Goal: Task Accomplishment & Management: Use online tool/utility

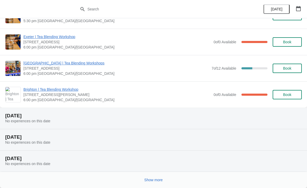
scroll to position [362, 0]
click at [149, 180] on span "Show more" at bounding box center [153, 179] width 18 height 4
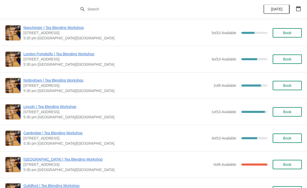
scroll to position [945, 0]
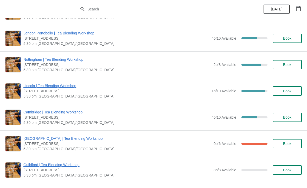
click at [38, 110] on span "Cambridge | Tea Blending Workshop" at bounding box center [115, 111] width 185 height 5
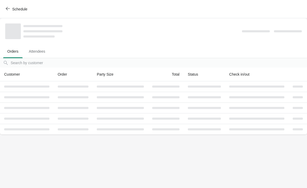
scroll to position [0, 0]
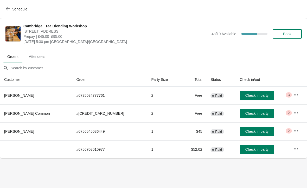
click at [93, 146] on td "# 6756703010977" at bounding box center [109, 149] width 75 height 18
click at [49, 147] on th at bounding box center [36, 149] width 72 height 18
click at [294, 148] on icon "button" at bounding box center [296, 148] width 4 height 1
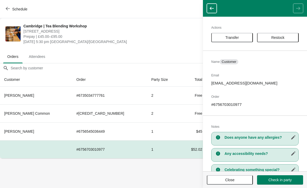
click at [128, 176] on body "Schedule Cambridge | Tea Blending Workshop 8-9 Green Street, Cambridge, CB2 3JU…" at bounding box center [153, 94] width 307 height 188
click at [127, 171] on body "Schedule Cambridge | Tea Blending Workshop 8-9 Green Street, Cambridge, CB2 3JU…" at bounding box center [153, 94] width 307 height 188
click at [152, 94] on td "2" at bounding box center [163, 95] width 33 height 18
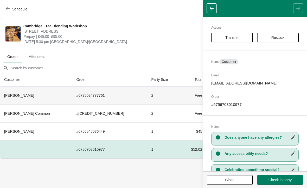
click at [228, 179] on span "Close" at bounding box center [229, 179] width 9 height 4
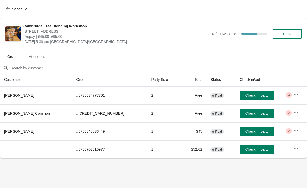
click at [293, 90] on button "button" at bounding box center [295, 94] width 9 height 9
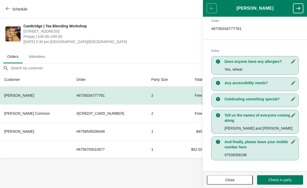
scroll to position [83, 0]
click at [173, 174] on body "Schedule Cambridge | Tea Blending Workshop 8-9 Green Street, Cambridge, CB2 3JU…" at bounding box center [153, 94] width 307 height 188
click at [294, 9] on button "button" at bounding box center [298, 8] width 10 height 9
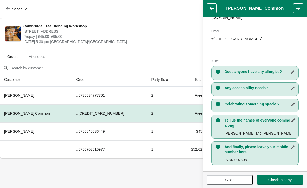
scroll to position [78, 0]
click at [296, 8] on icon "button" at bounding box center [297, 8] width 5 height 5
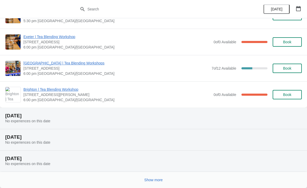
scroll to position [362, 0]
click at [156, 177] on button "Show more" at bounding box center [153, 179] width 23 height 9
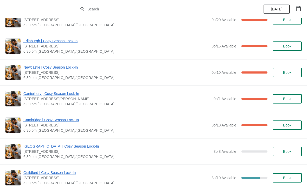
scroll to position [1616, 0]
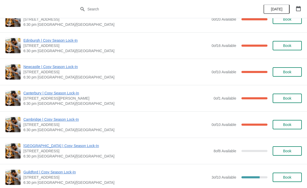
click at [152, 121] on span "Cambridge | Cosy Season Lock-In" at bounding box center [115, 119] width 185 height 5
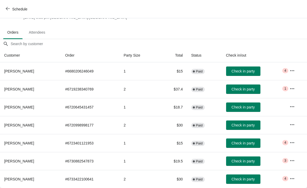
scroll to position [24, 0]
click at [8, 9] on icon "button" at bounding box center [8, 8] width 4 height 3
